Goal: Information Seeking & Learning: Learn about a topic

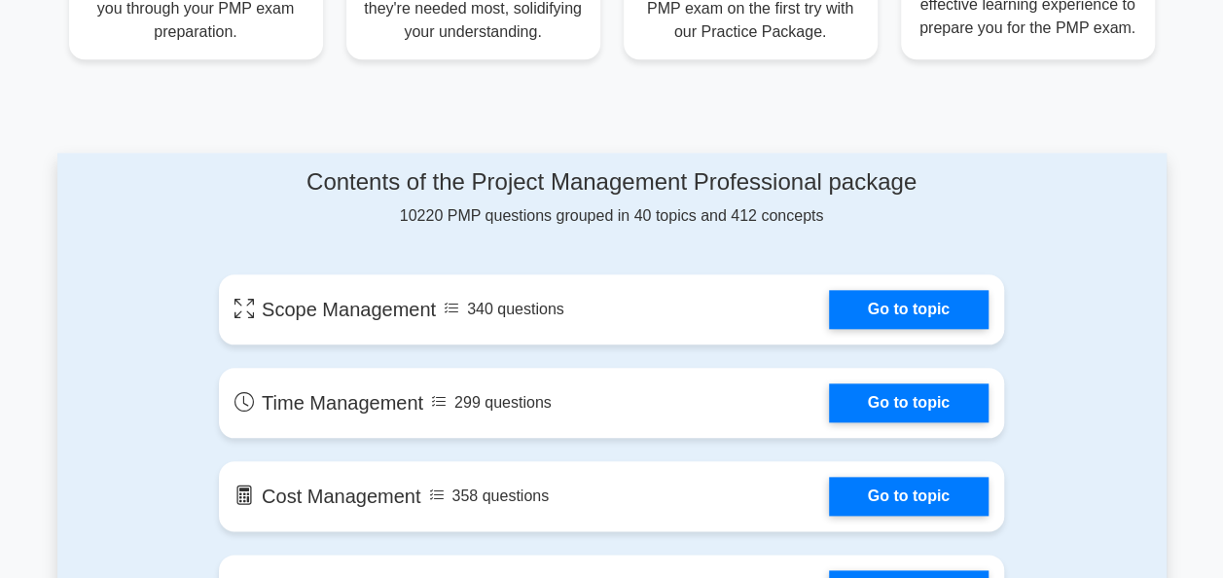
scroll to position [930, 0]
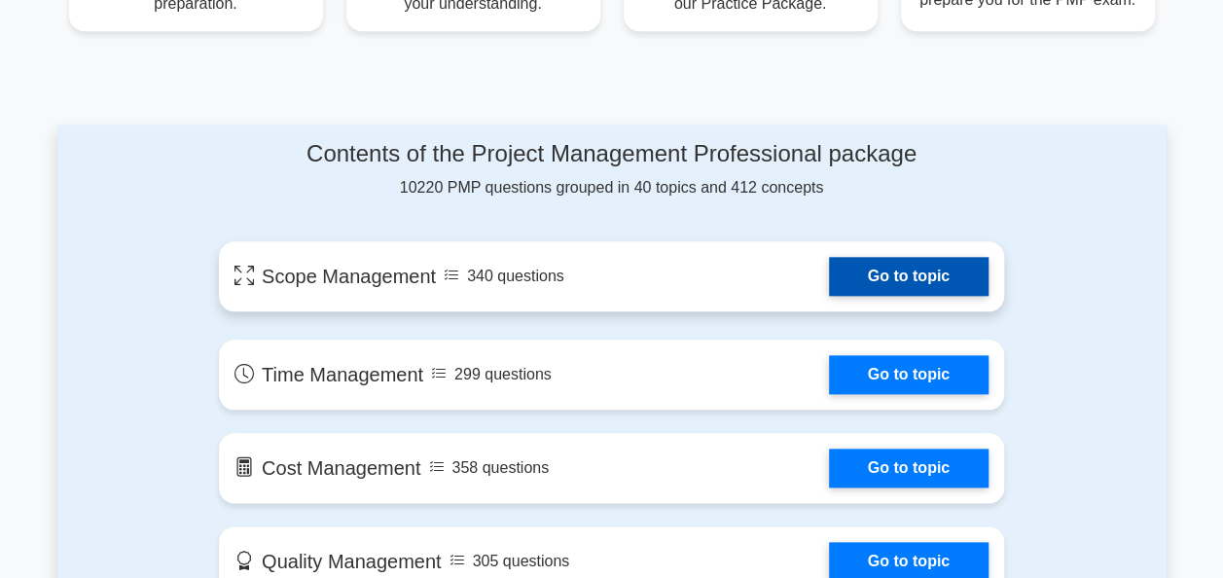
click at [889, 269] on link "Go to topic" at bounding box center [909, 276] width 160 height 39
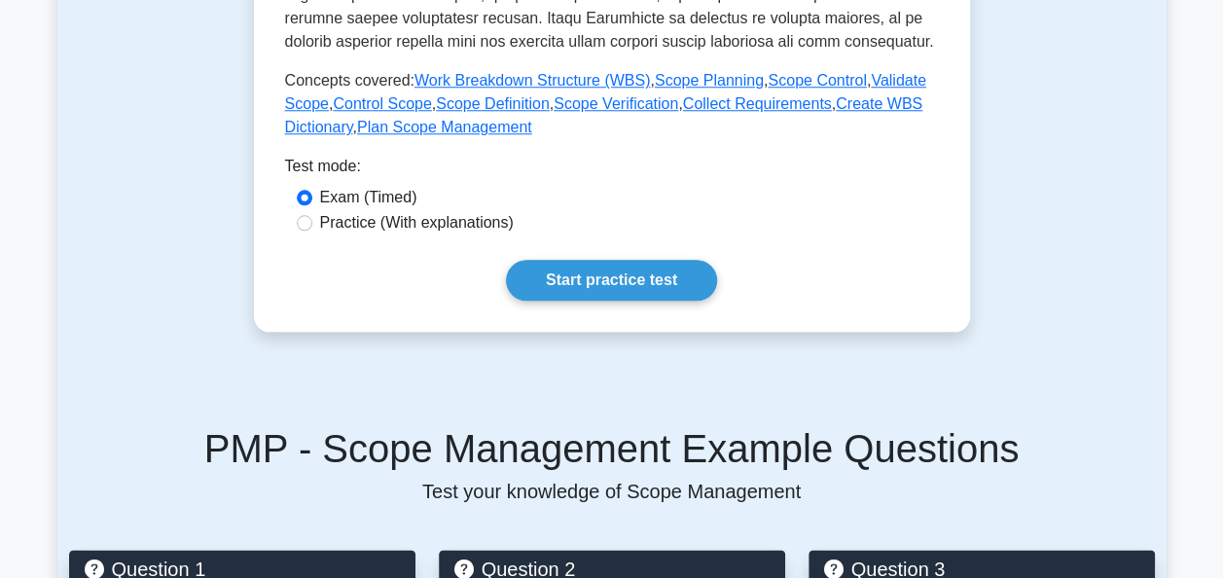
scroll to position [928, 0]
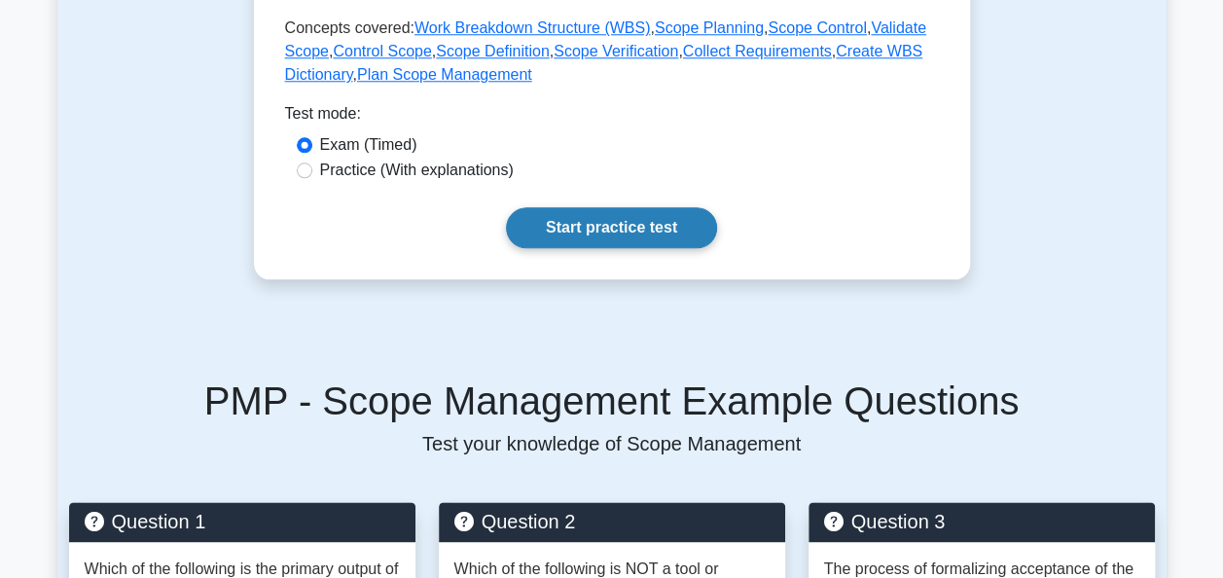
click at [582, 230] on link "Start practice test" at bounding box center [611, 227] width 211 height 41
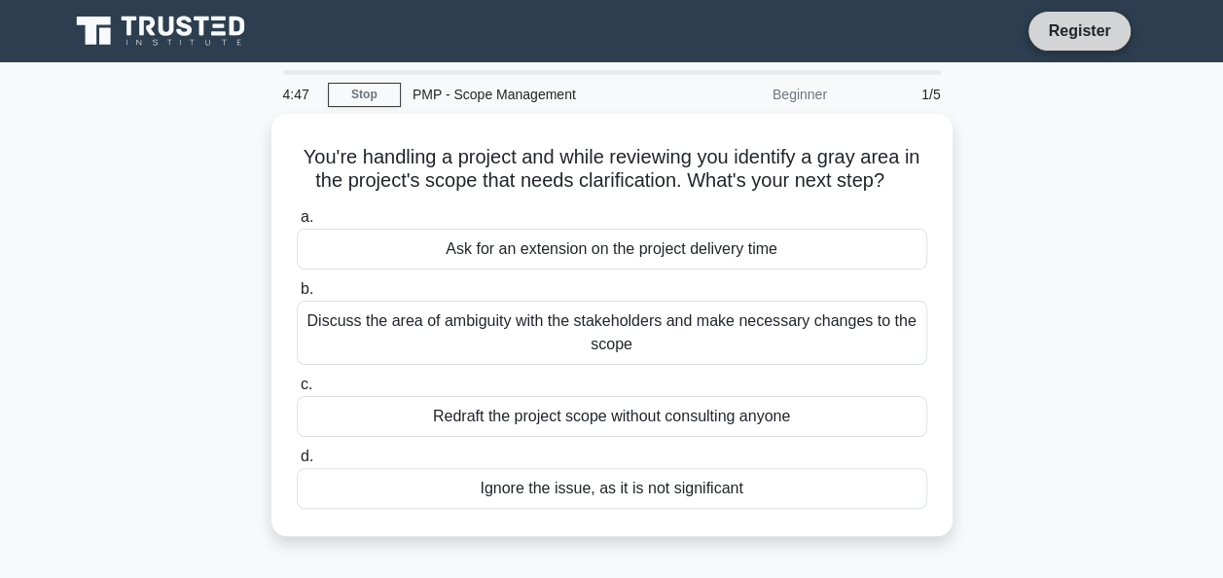
click at [1088, 36] on link "Register" at bounding box center [1079, 30] width 86 height 24
